Goal: Information Seeking & Learning: Find contact information

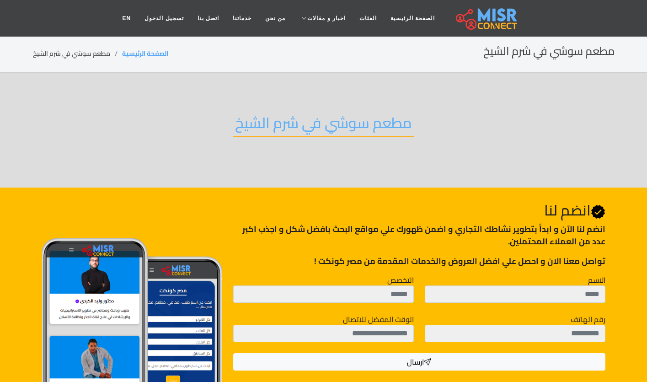
scroll to position [202, 0]
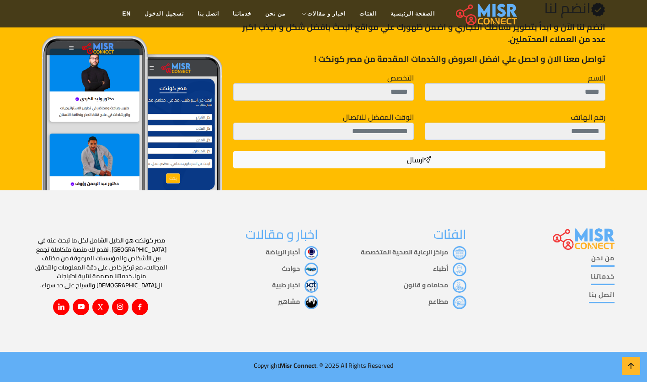
click at [439, 274] on link "أطباء" at bounding box center [449, 268] width 33 height 12
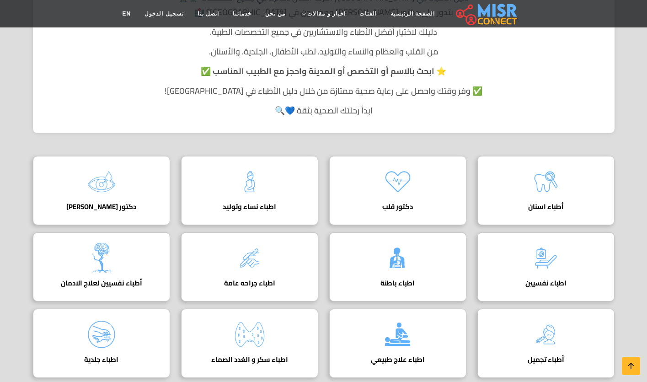
scroll to position [213, 0]
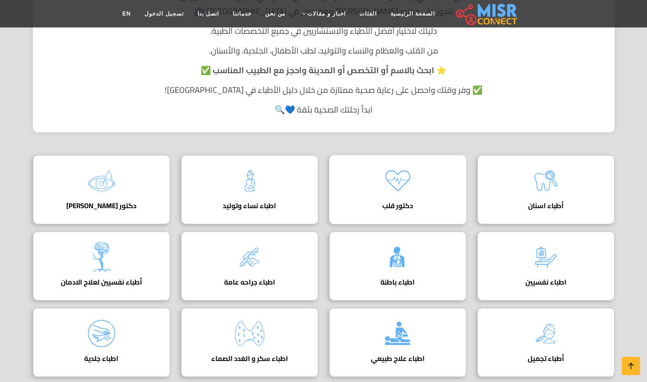
click at [405, 179] on img at bounding box center [397, 180] width 37 height 37
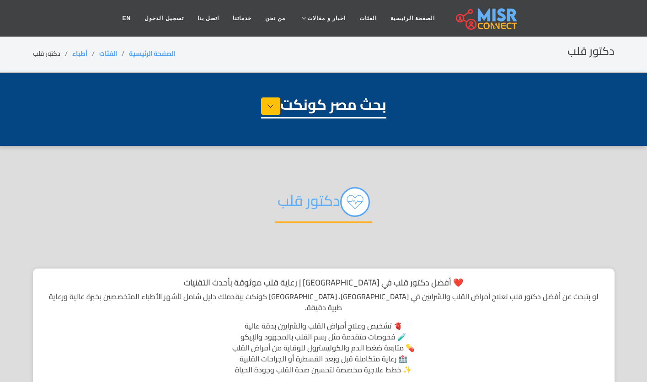
select select "*****"
select select "*********"
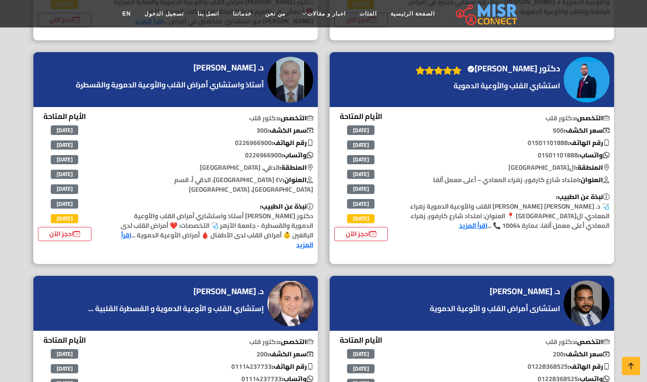
scroll to position [1274, 0]
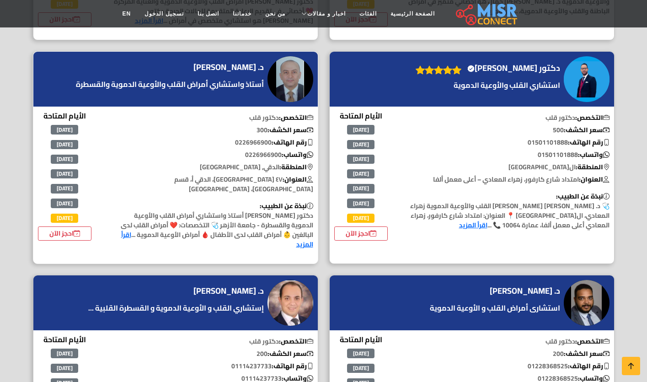
click at [235, 62] on h4 "د. [PERSON_NAME]" at bounding box center [228, 67] width 70 height 10
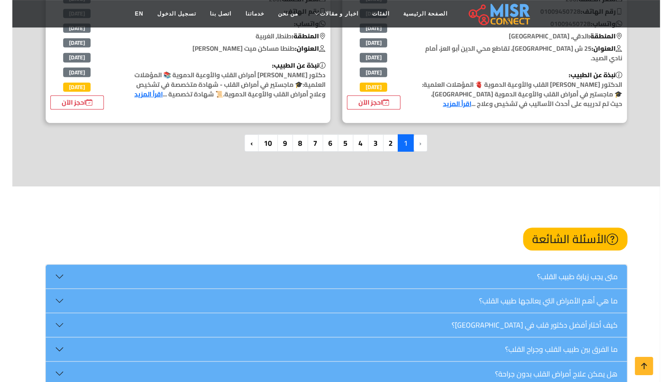
scroll to position [2501, 0]
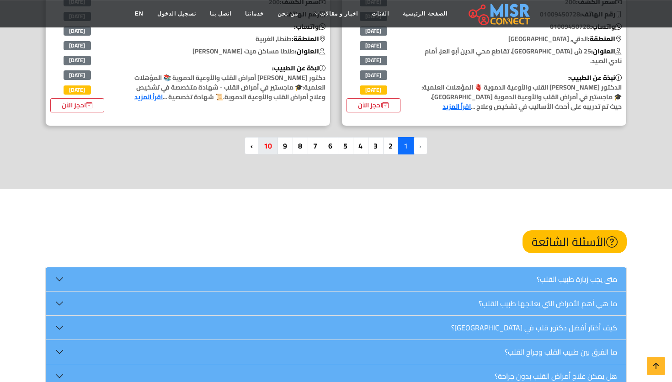
click at [360, 217] on div "الأسئلة الشائعة" at bounding box center [335, 242] width 581 height 50
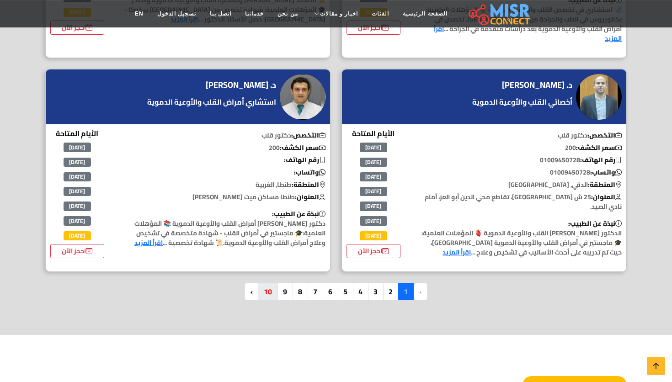
scroll to position [2345, 0]
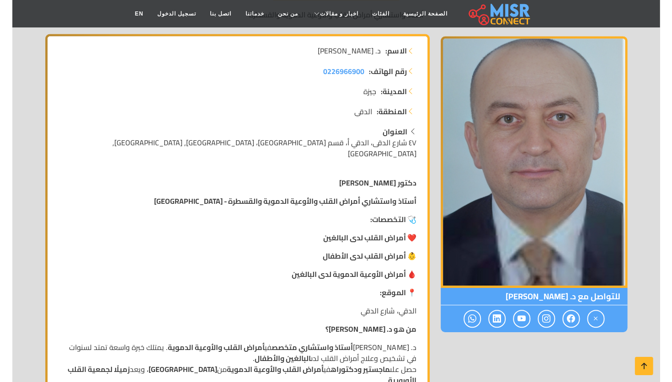
scroll to position [139, 0]
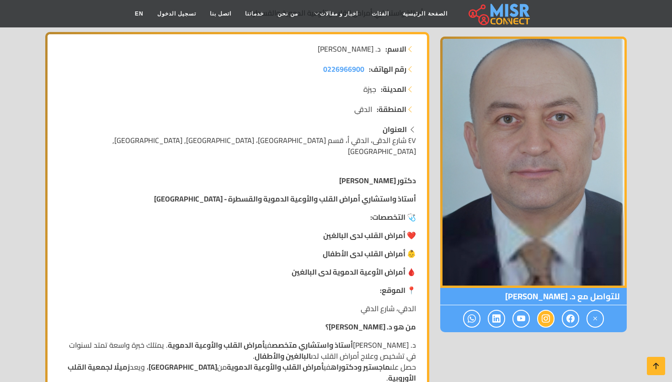
click at [546, 316] on icon at bounding box center [546, 318] width 8 height 15
click at [546, 320] on icon at bounding box center [546, 318] width 8 height 15
click at [530, 320] on div at bounding box center [533, 318] width 187 height 27
click at [524, 320] on icon at bounding box center [521, 318] width 8 height 15
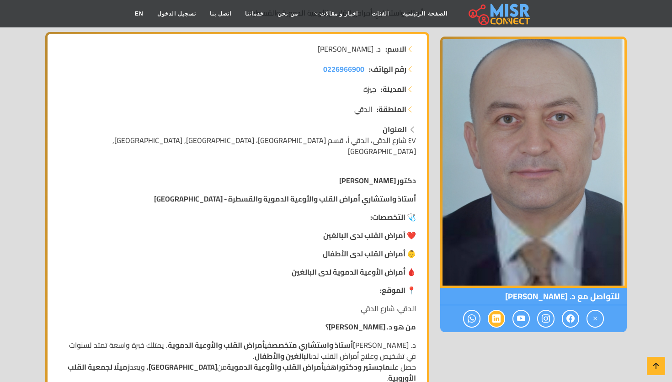
click at [499, 320] on icon at bounding box center [496, 318] width 8 height 15
